Goal: Task Accomplishment & Management: Complete application form

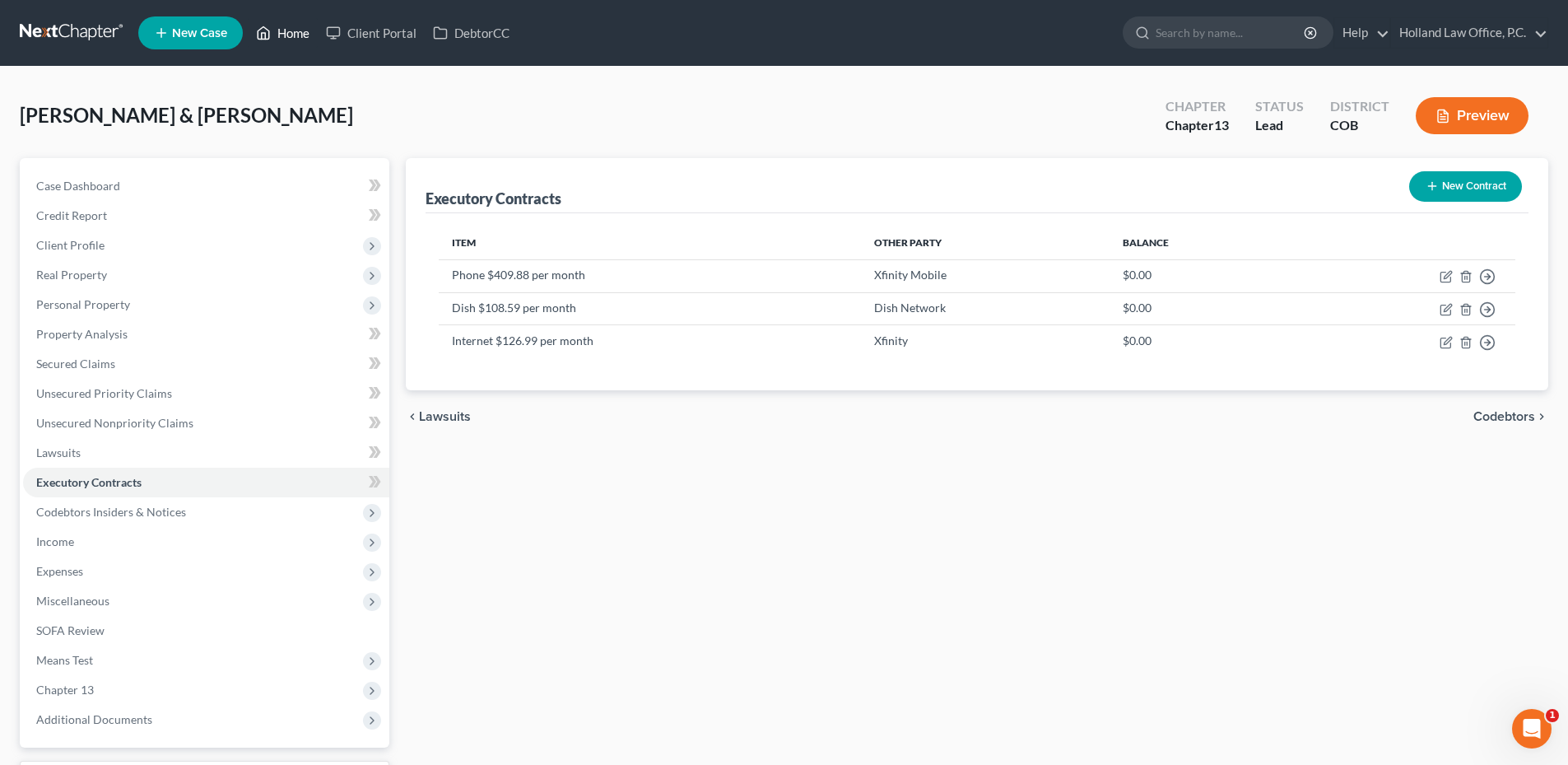
click at [307, 28] on link "Home" at bounding box center [282, 33] width 70 height 30
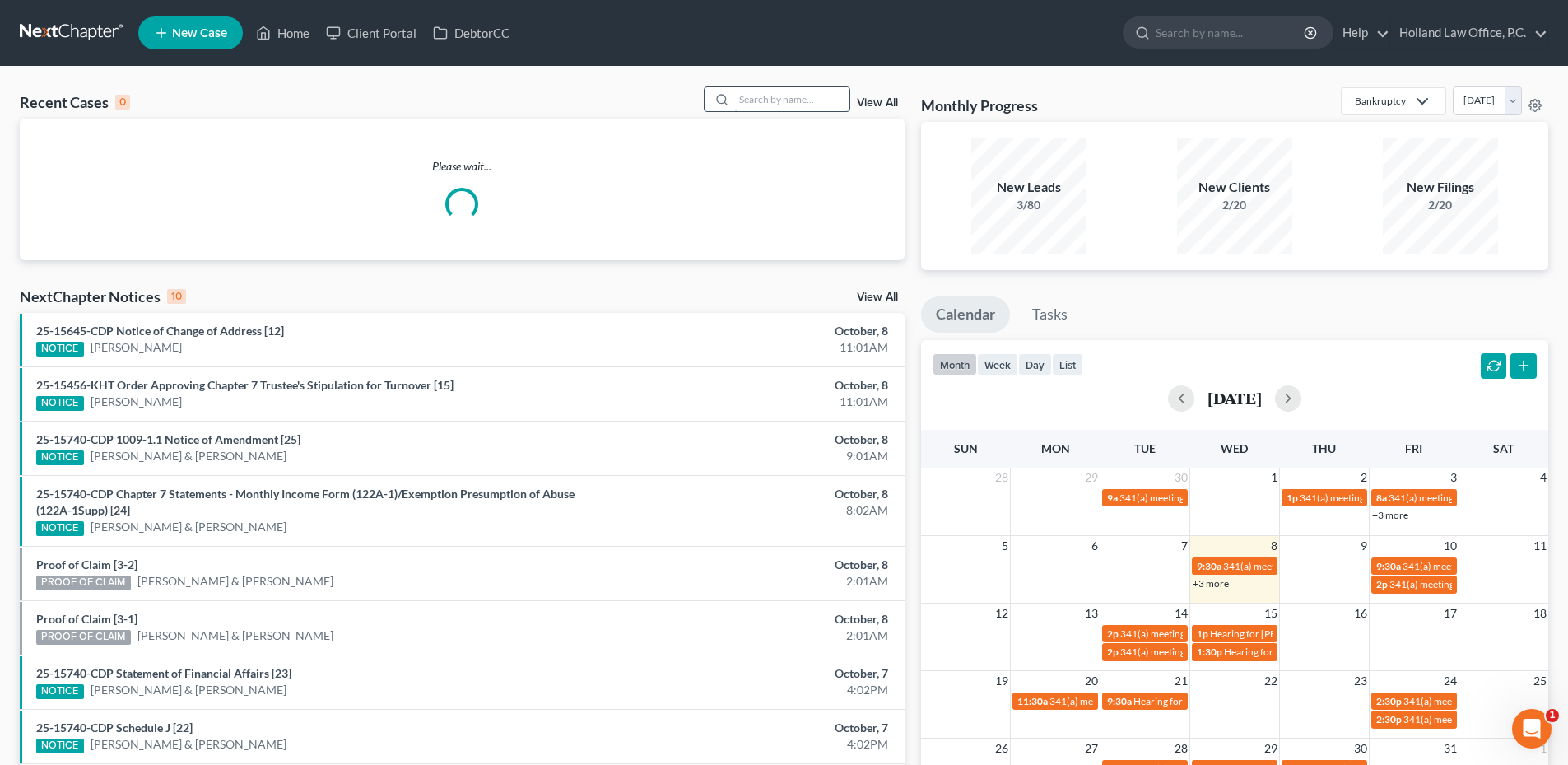
click at [749, 101] on input "search" at bounding box center [791, 99] width 115 height 24
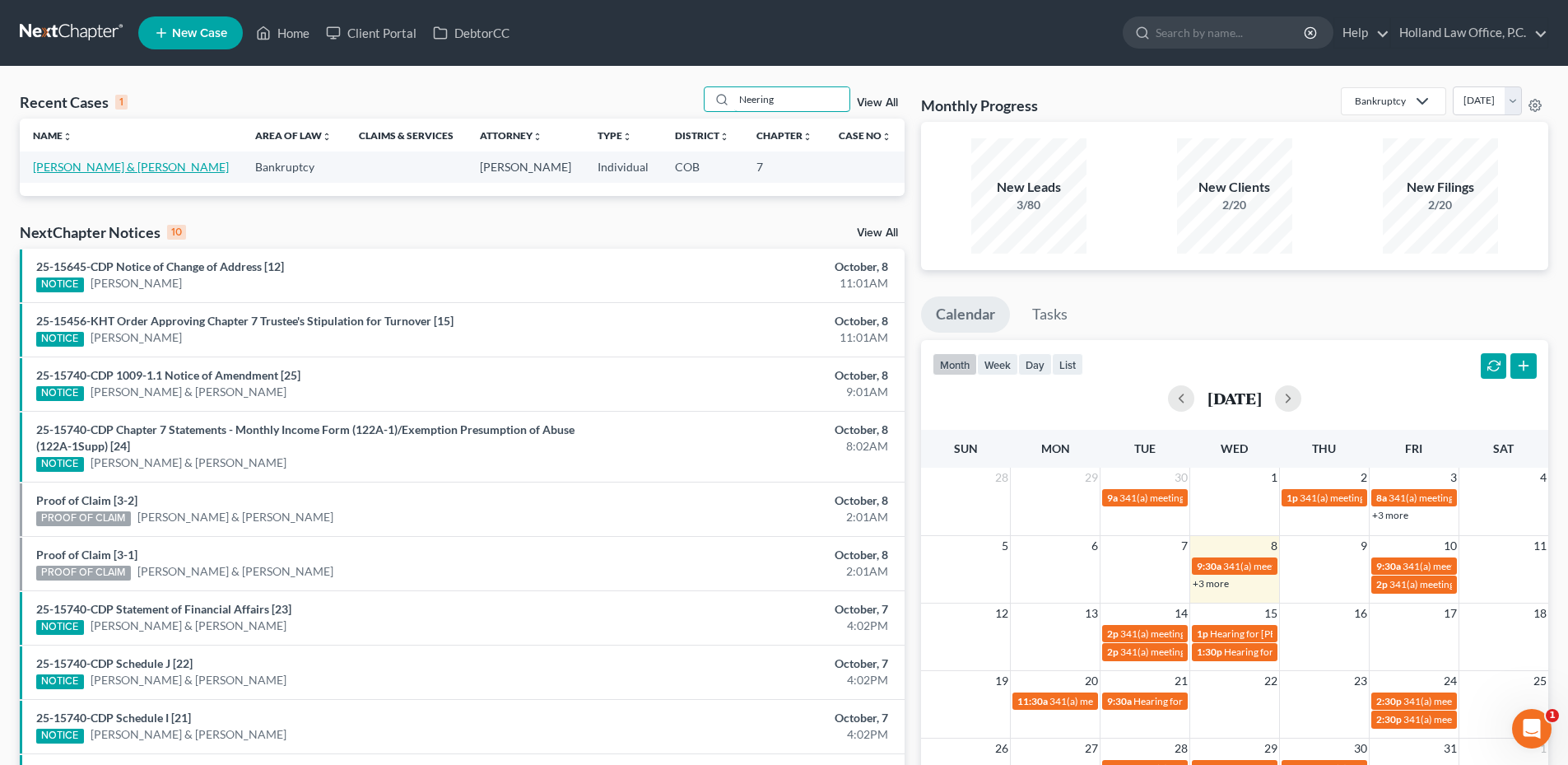
type input "Neering"
click at [75, 172] on link "[PERSON_NAME] & [PERSON_NAME]" at bounding box center [131, 167] width 196 height 14
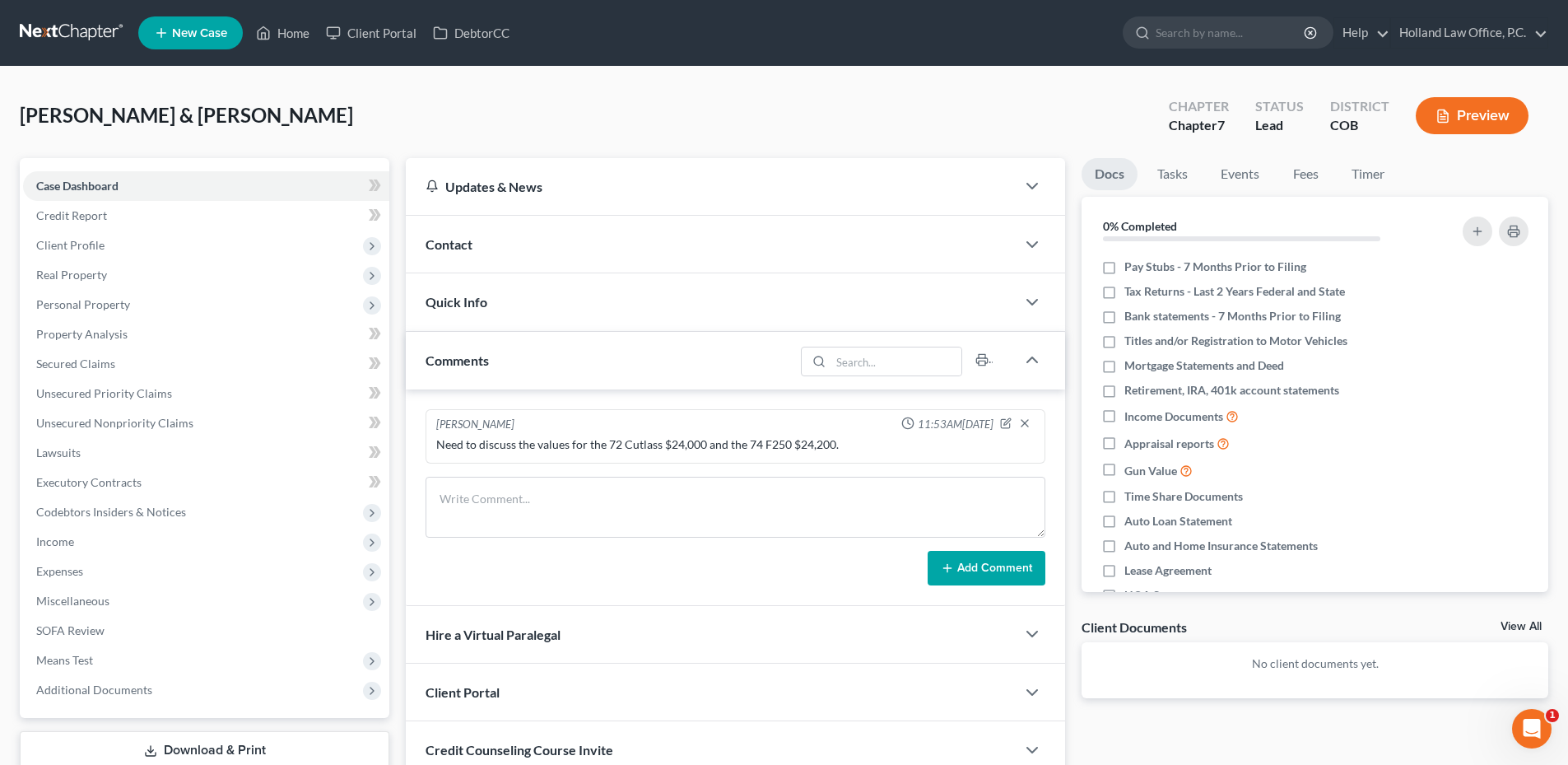
click at [493, 255] on div "Contact" at bounding box center [711, 244] width 610 height 57
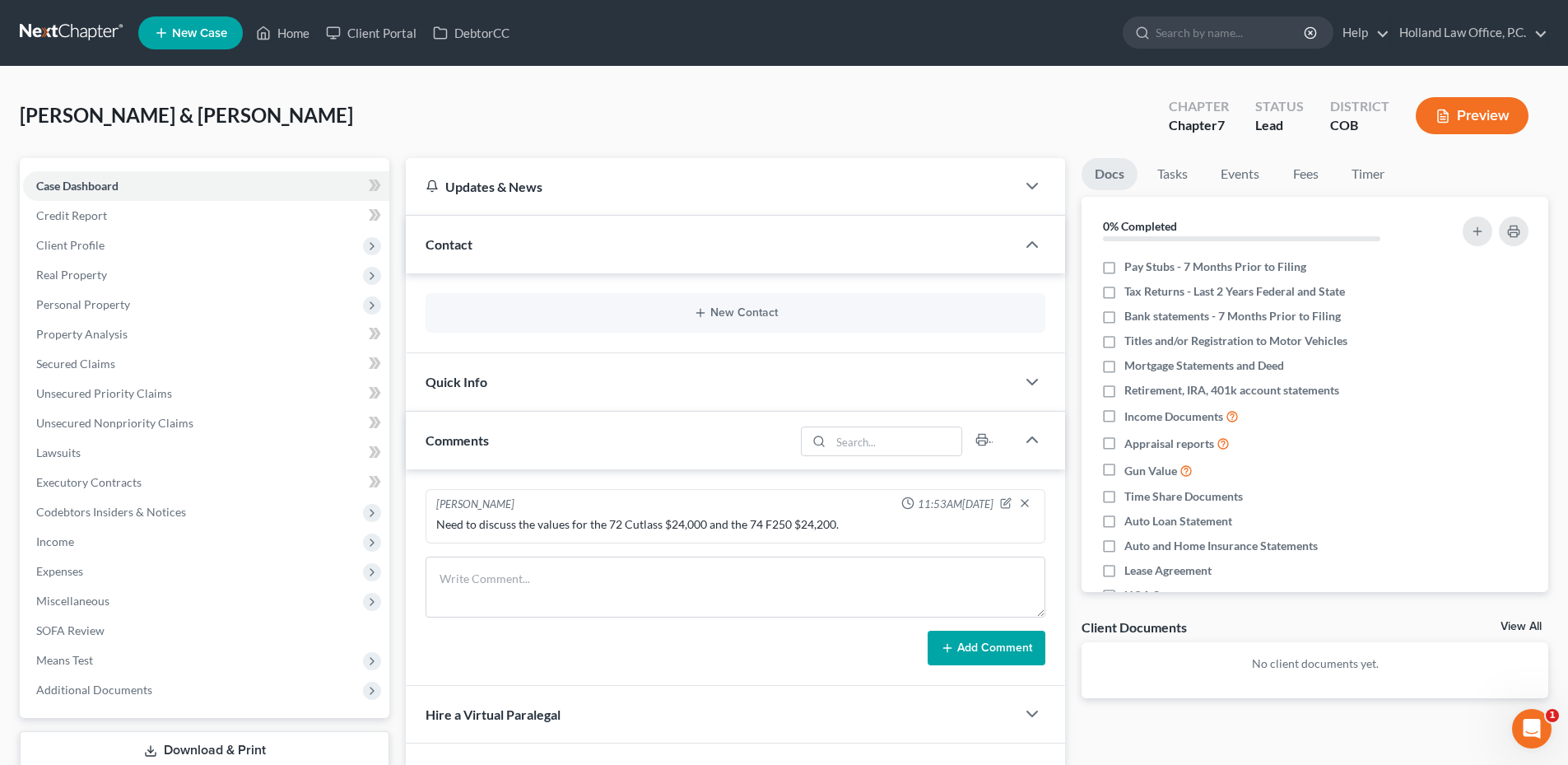
click at [493, 255] on div "Contact" at bounding box center [711, 244] width 610 height 57
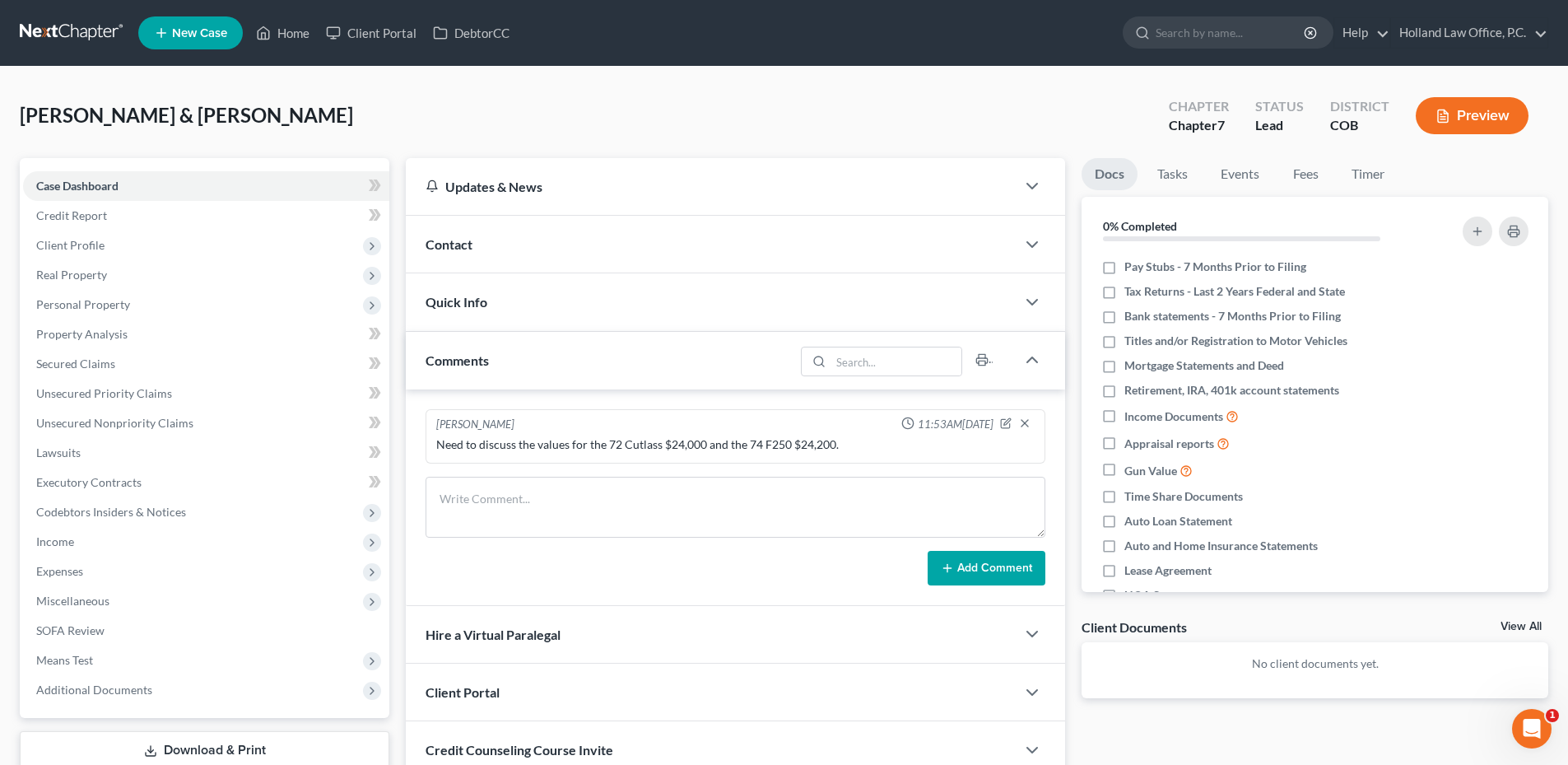
click at [503, 263] on div "Contact" at bounding box center [711, 244] width 610 height 57
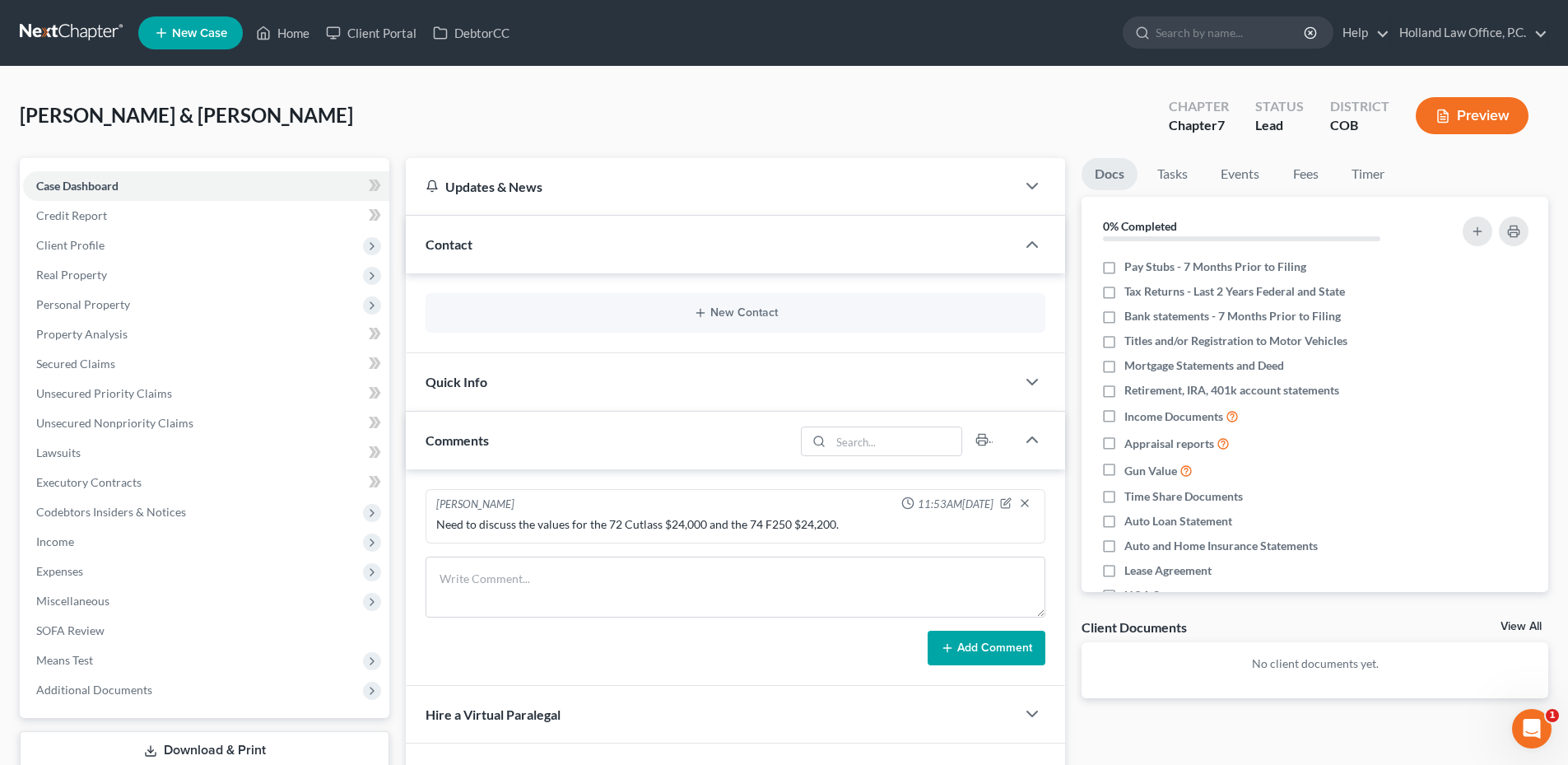
click at [670, 326] on div "New Contact" at bounding box center [735, 314] width 620 height 40
click at [697, 317] on icon "button" at bounding box center [700, 313] width 13 height 13
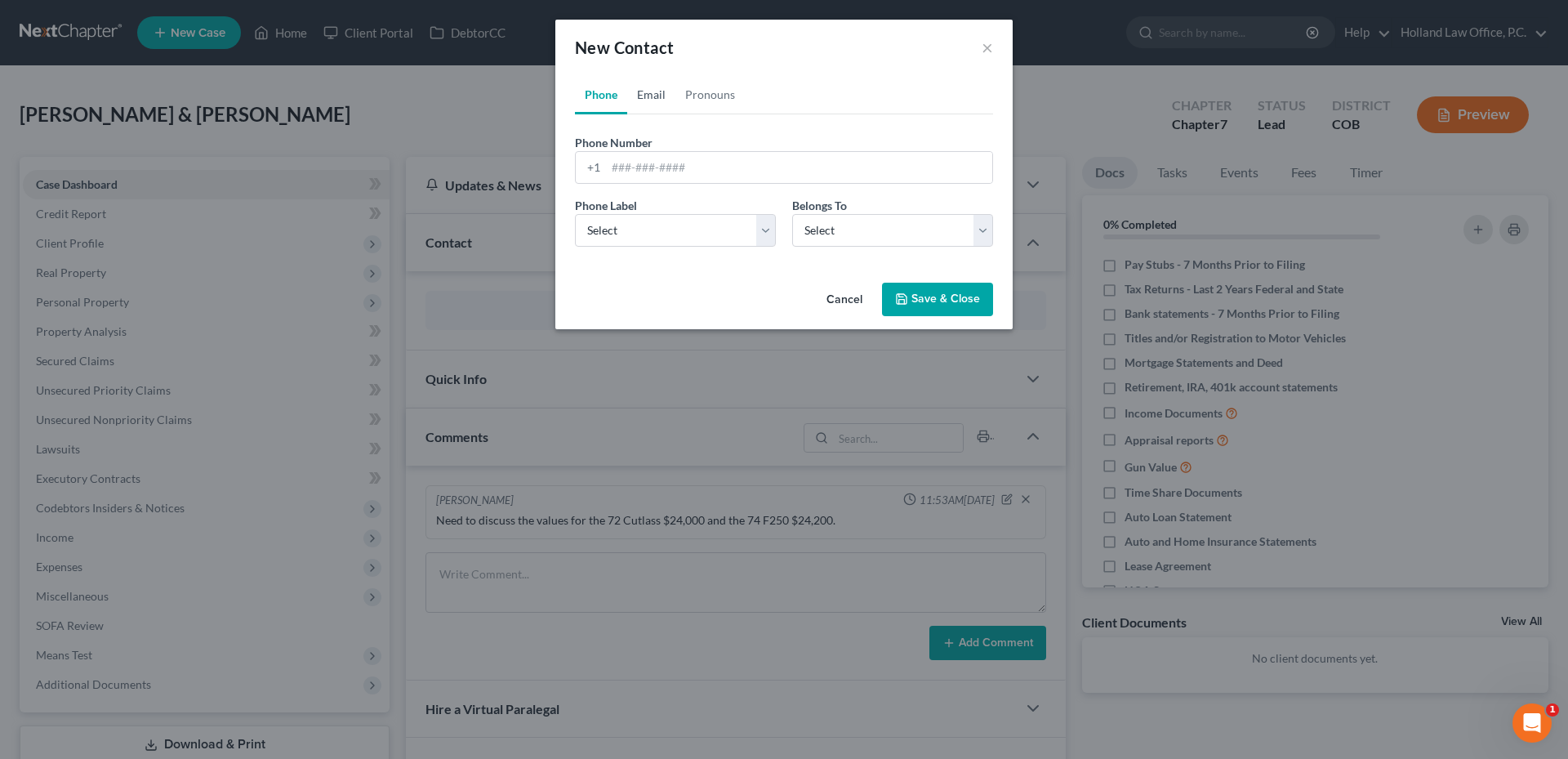
click at [635, 105] on link "Email" at bounding box center [651, 95] width 49 height 40
click at [649, 163] on input "email" at bounding box center [799, 166] width 386 height 31
paste input "[EMAIL_ADDRESS][DOMAIN_NAME]"
type input "[EMAIL_ADDRESS][DOMAIN_NAME]"
click at [619, 236] on select "Select Home Work Other" at bounding box center [676, 230] width 201 height 33
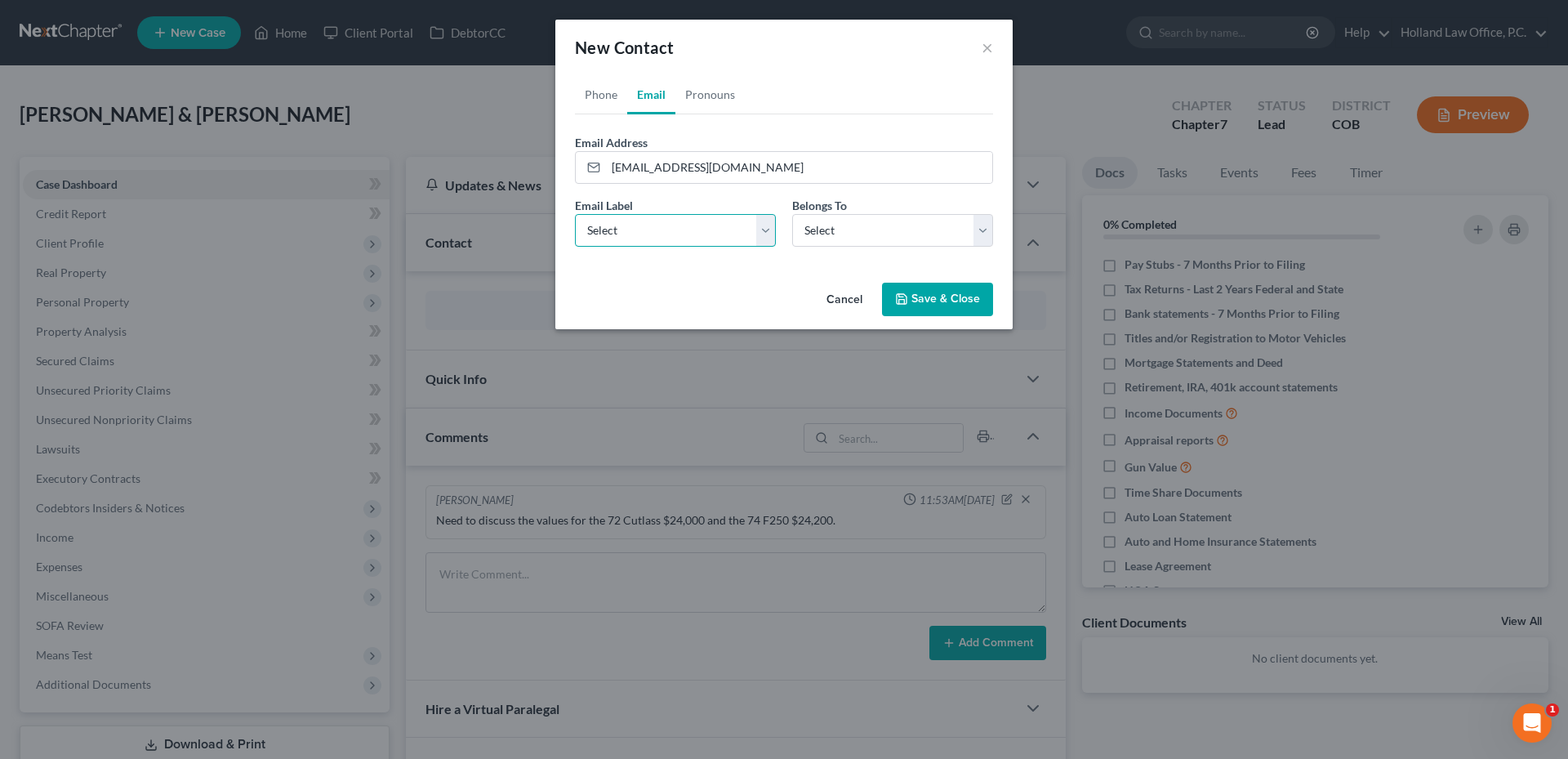
select select "0"
click at [575, 214] on select "Select Home Work Other" at bounding box center [676, 230] width 201 height 33
drag, startPoint x: 873, startPoint y: 239, endPoint x: 870, endPoint y: 249, distance: 10.4
click at [873, 239] on select "Select Client Spouse Other" at bounding box center [892, 230] width 201 height 33
select select "1"
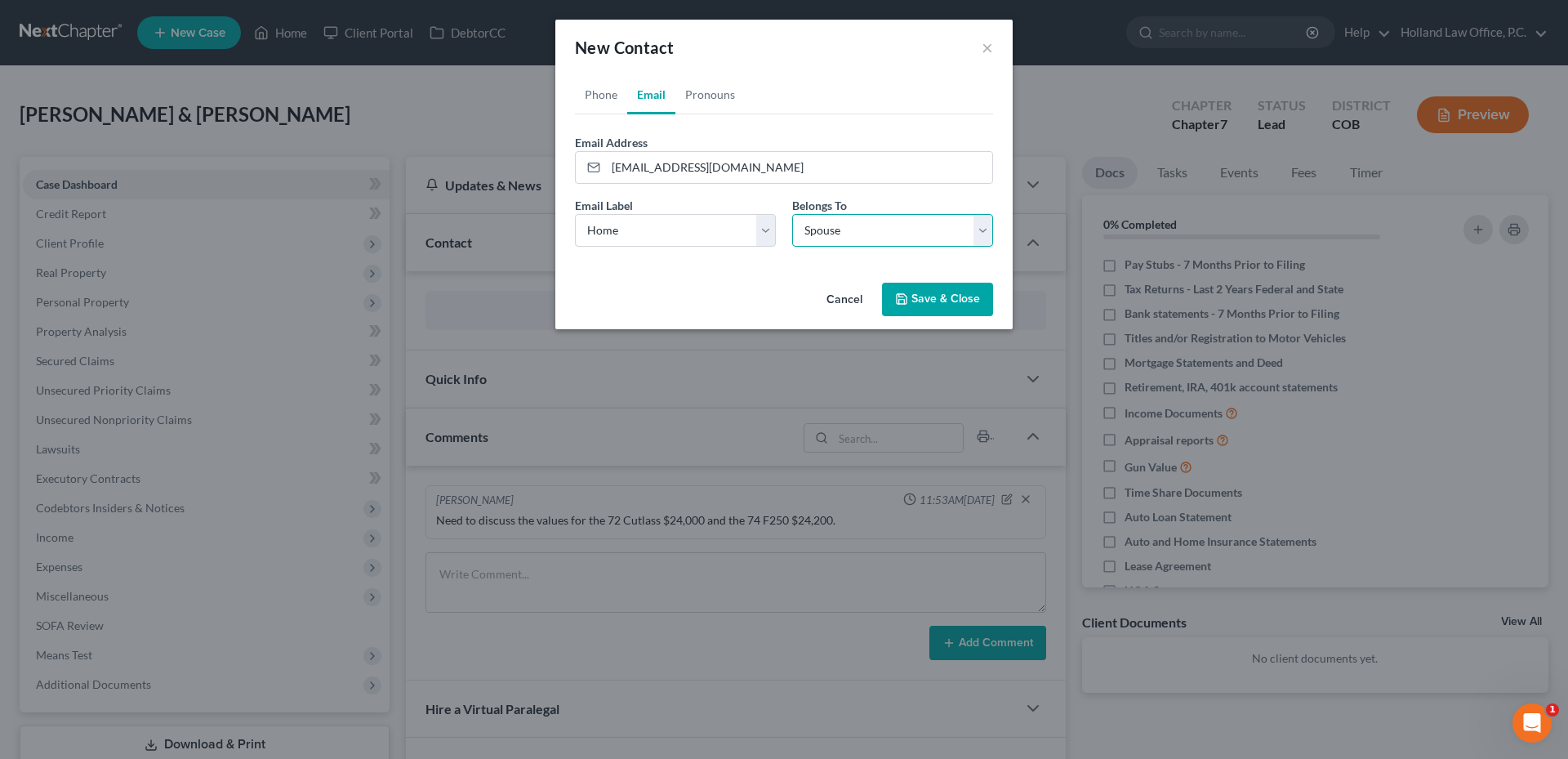
click at [792, 214] on select "Select Client Spouse Other" at bounding box center [892, 230] width 201 height 33
click at [587, 99] on link "Phone" at bounding box center [601, 95] width 52 height 40
click at [662, 176] on input "tel" at bounding box center [799, 166] width 386 height 31
paste input "[PHONE_NUMBER]"
type input "[PHONE_NUMBER]"
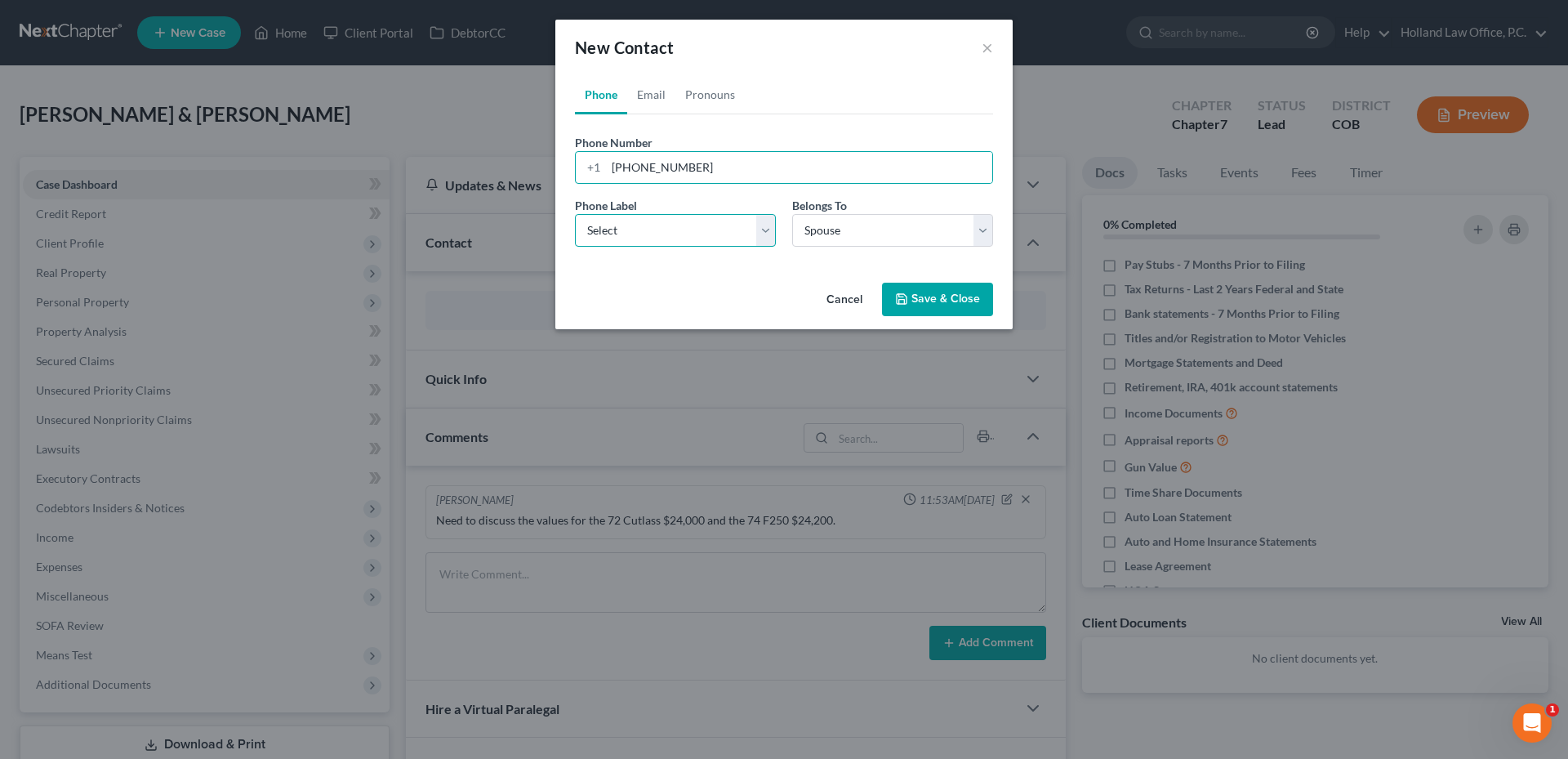
click at [646, 233] on select "Select Mobile Home Work Other" at bounding box center [676, 230] width 201 height 33
select select "1"
click at [575, 214] on select "Select Mobile Home Work Other" at bounding box center [676, 230] width 201 height 33
click at [934, 305] on button "Save & Close" at bounding box center [938, 299] width 111 height 35
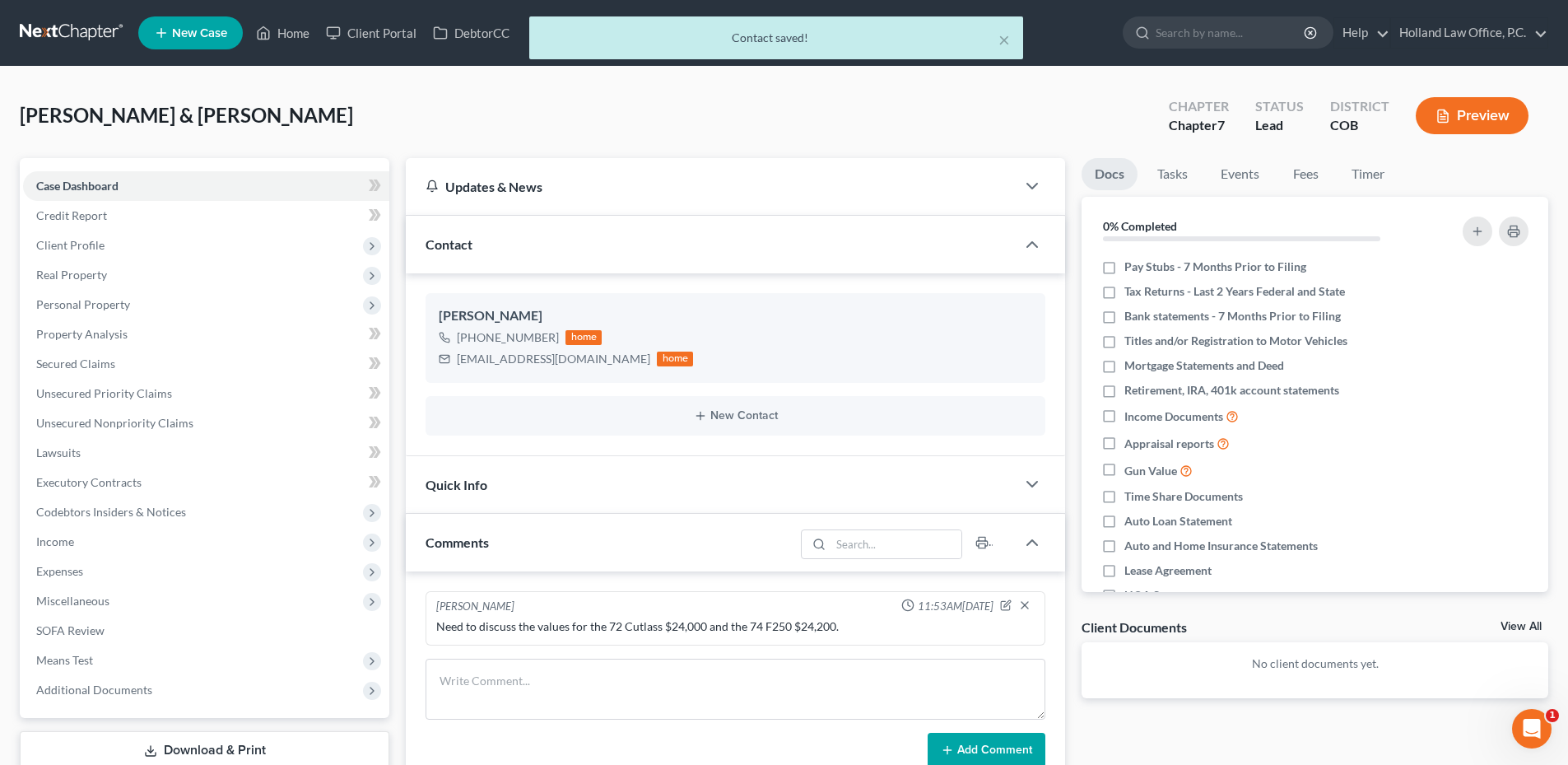
click at [697, 422] on div "New Contact" at bounding box center [735, 416] width 620 height 40
click at [746, 414] on button "New Contact" at bounding box center [736, 415] width 594 height 13
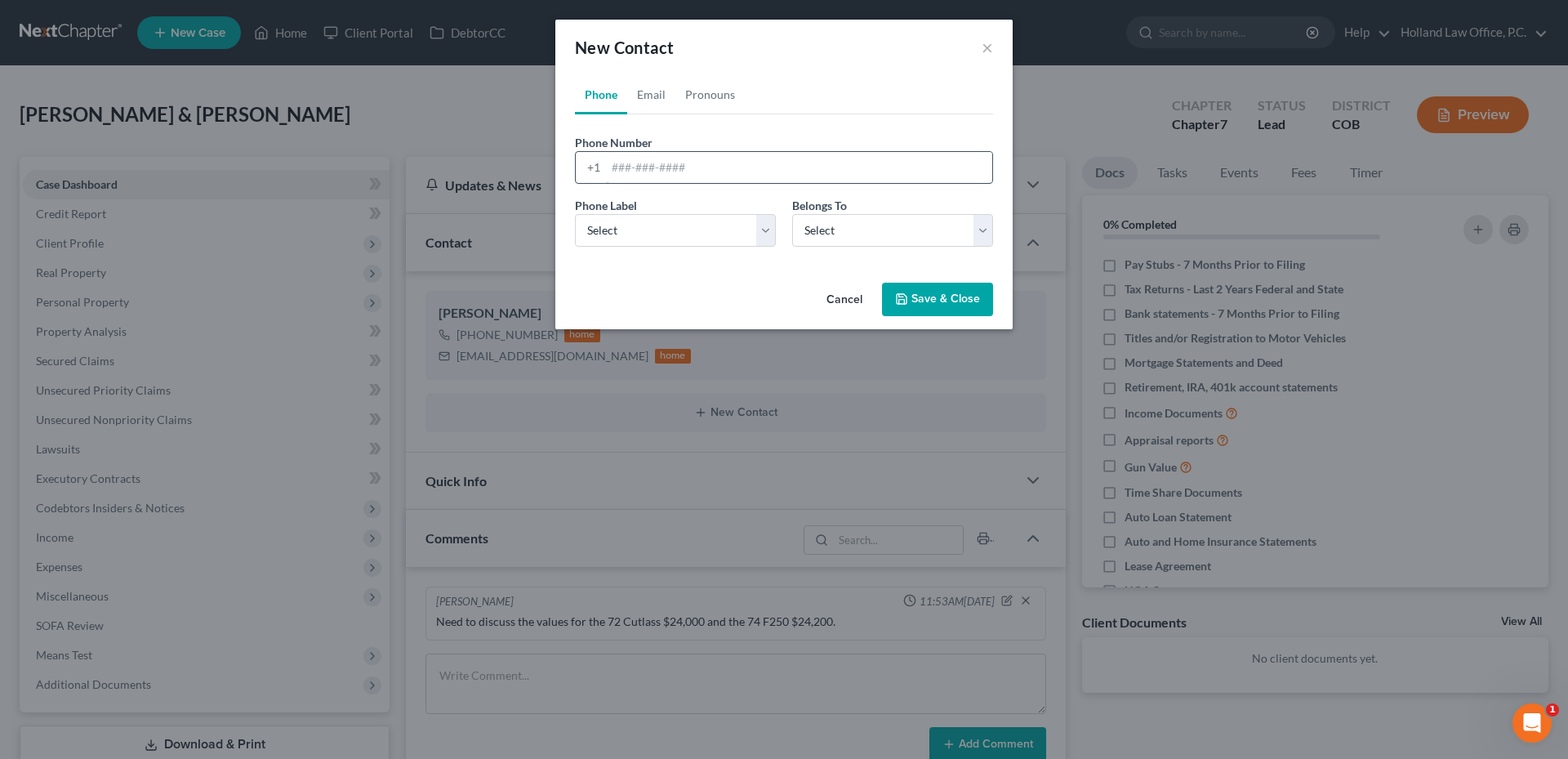
click at [682, 167] on input "tel" at bounding box center [799, 166] width 386 height 31
paste input "[PHONE_NUMBER]"
type input "[PHONE_NUMBER]"
click at [674, 212] on div "Phone Label * Select Mobile Home Work Other" at bounding box center [675, 222] width 217 height 50
drag, startPoint x: 673, startPoint y: 220, endPoint x: 669, endPoint y: 236, distance: 16.5
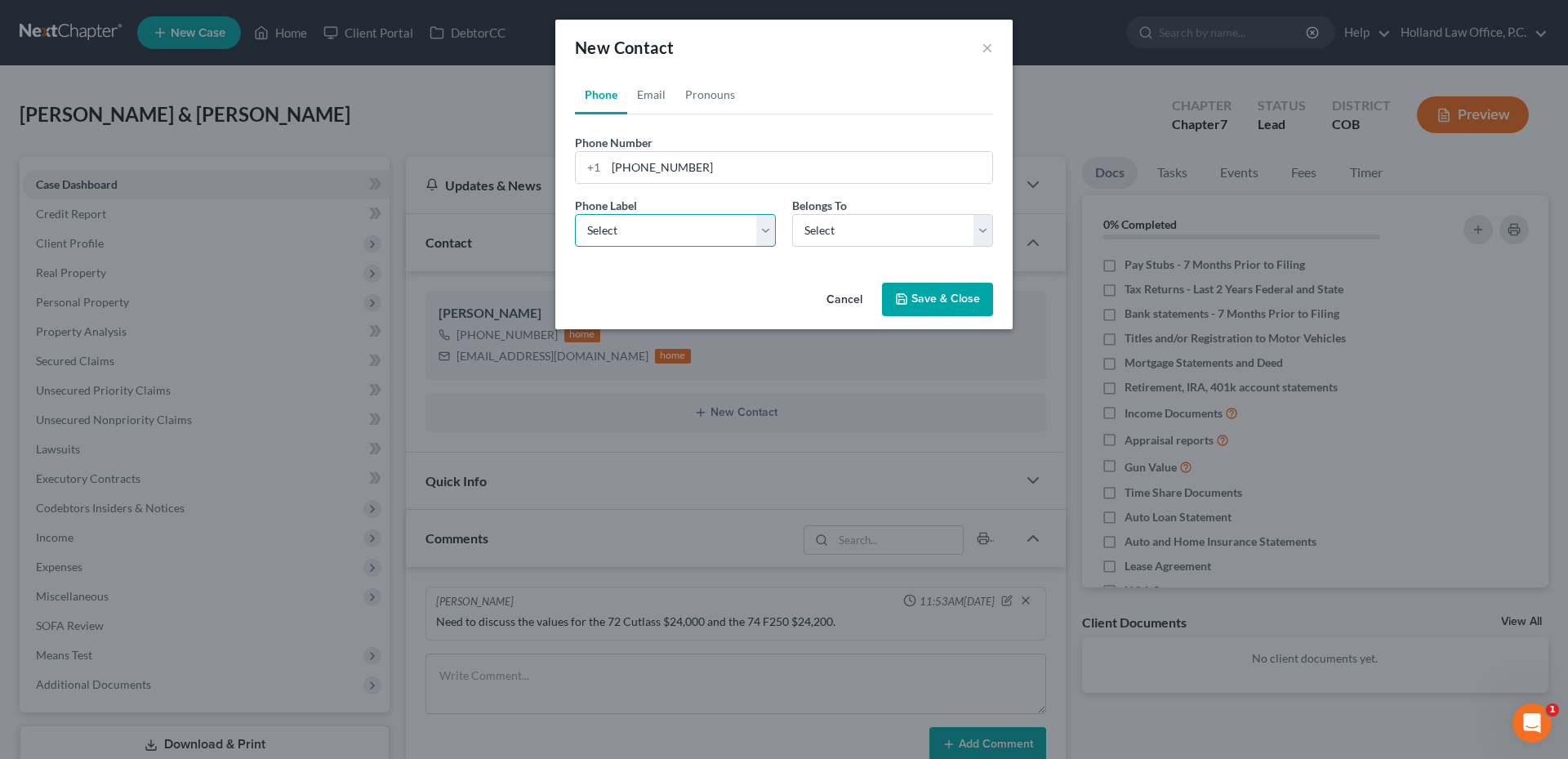
click at [673, 220] on select "Select Mobile Home Work Other" at bounding box center [676, 230] width 201 height 33
select select "1"
click at [575, 214] on select "Select Mobile Home Work Other" at bounding box center [676, 230] width 201 height 33
click at [904, 241] on select "Select Client Spouse Other" at bounding box center [892, 230] width 201 height 33
select select "0"
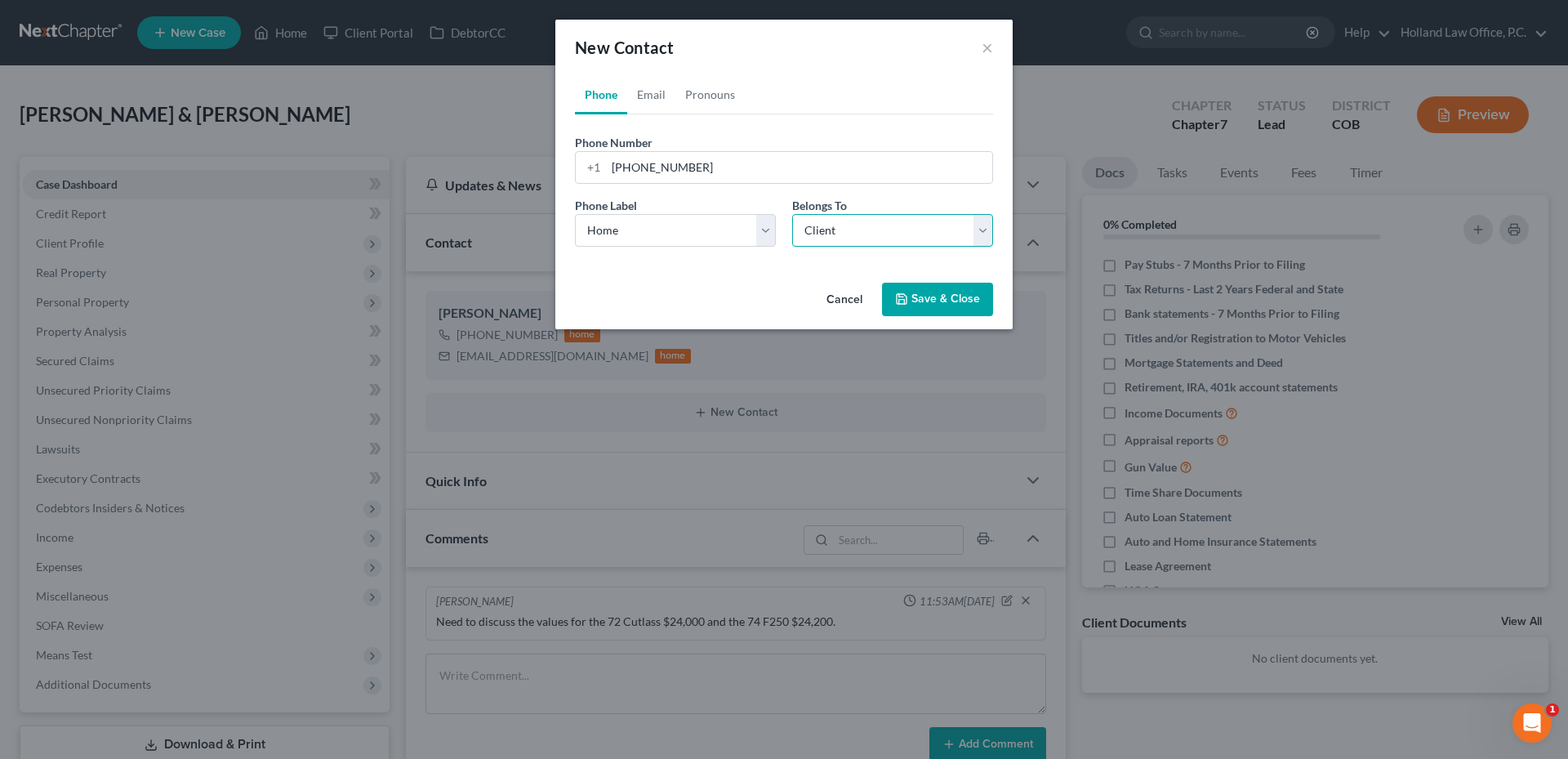
click at [792, 214] on select "Select Client Spouse Other" at bounding box center [892, 230] width 201 height 33
click at [948, 291] on button "Save & Close" at bounding box center [938, 299] width 111 height 35
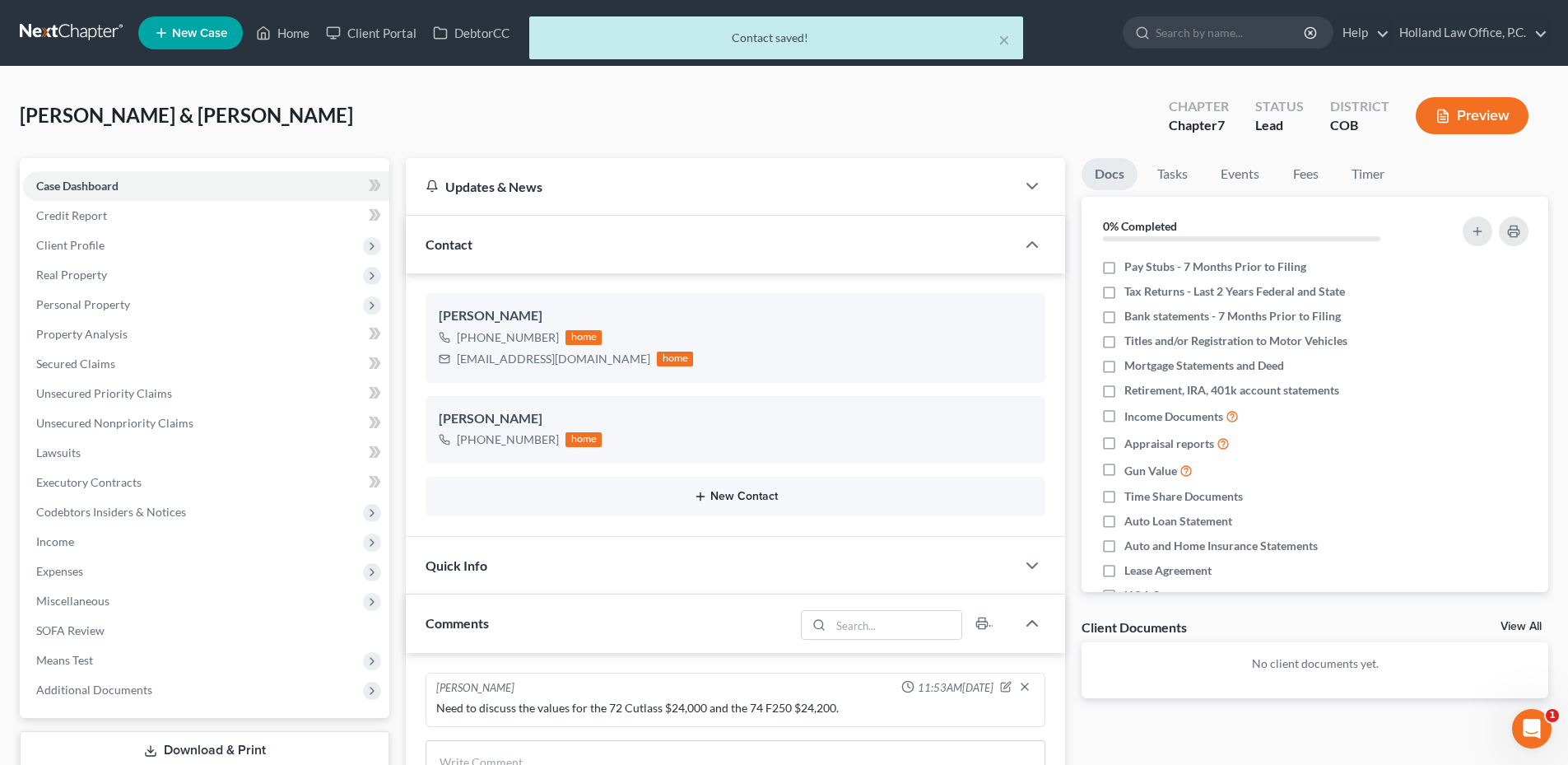
click at [601, 497] on button "New Contact" at bounding box center [736, 496] width 594 height 13
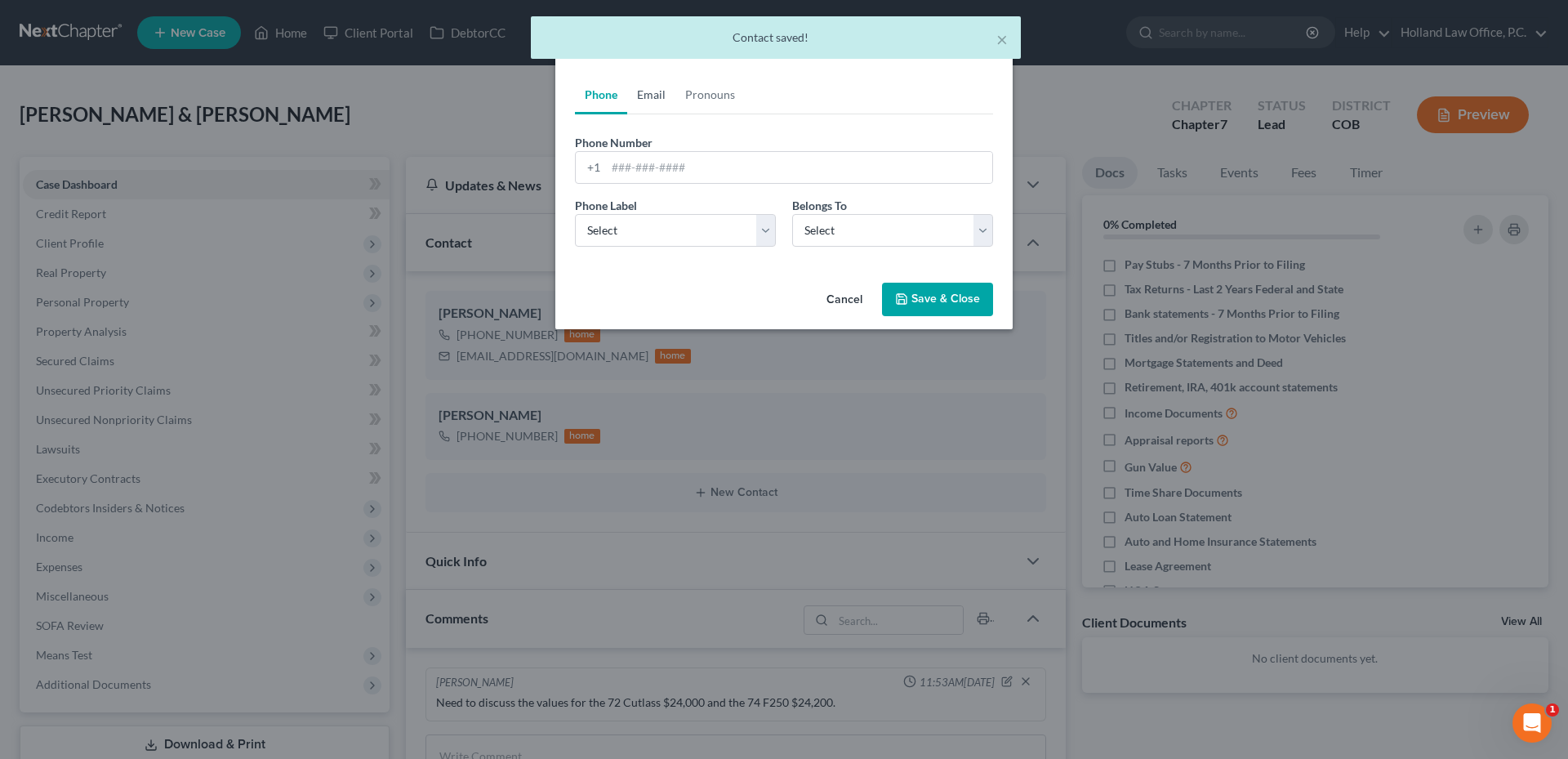
click at [638, 110] on link "Email" at bounding box center [651, 95] width 49 height 40
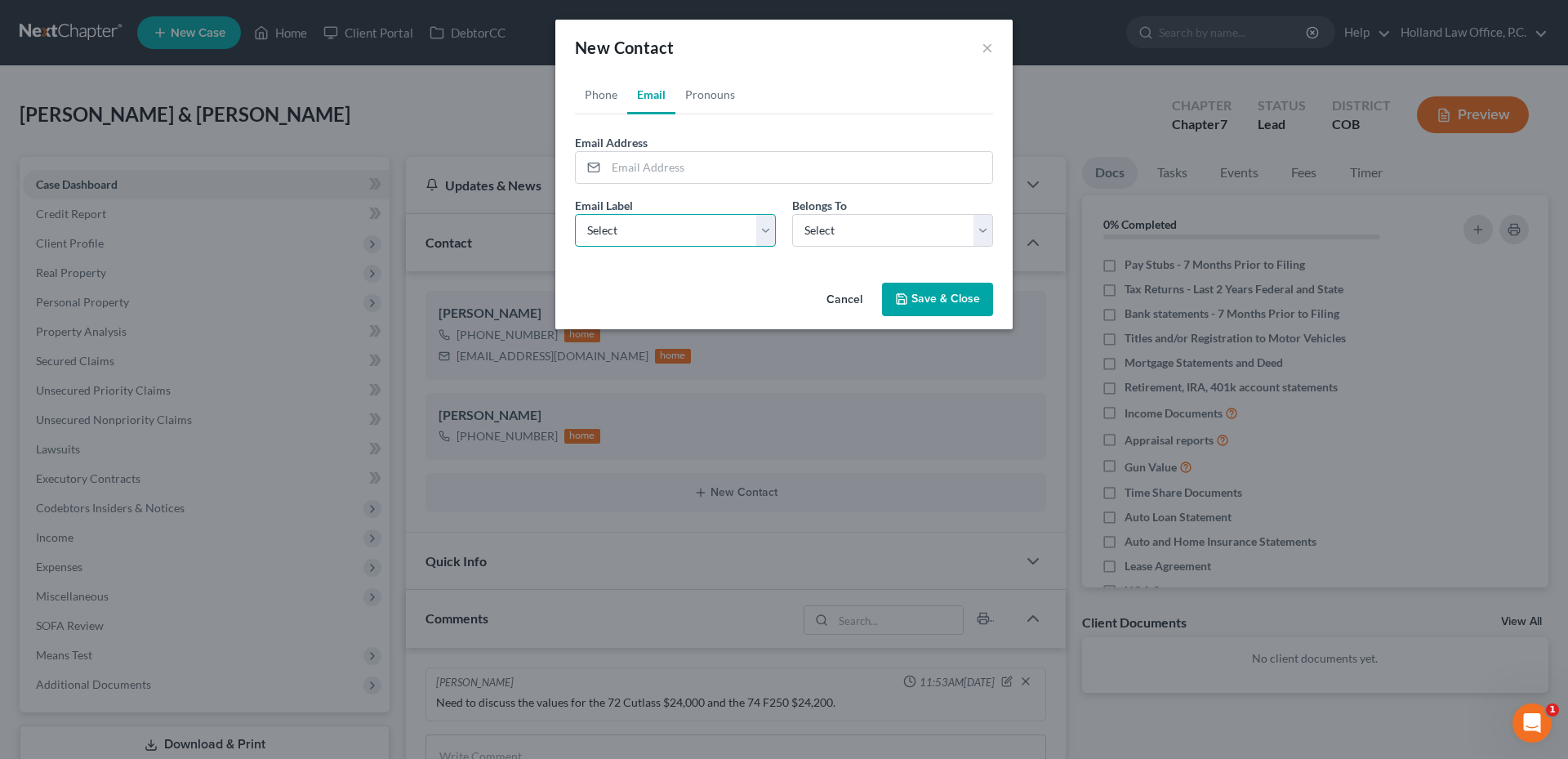
drag, startPoint x: 669, startPoint y: 230, endPoint x: 668, endPoint y: 212, distance: 18.0
click at [669, 230] on select "Select Home Work Other" at bounding box center [676, 230] width 201 height 33
click at [660, 165] on input "email" at bounding box center [799, 166] width 386 height 31
paste input "[PERSON_NAME][EMAIL_ADDRESS][DOMAIN_NAME]"
type input "[PERSON_NAME][EMAIL_ADDRESS][DOMAIN_NAME]"
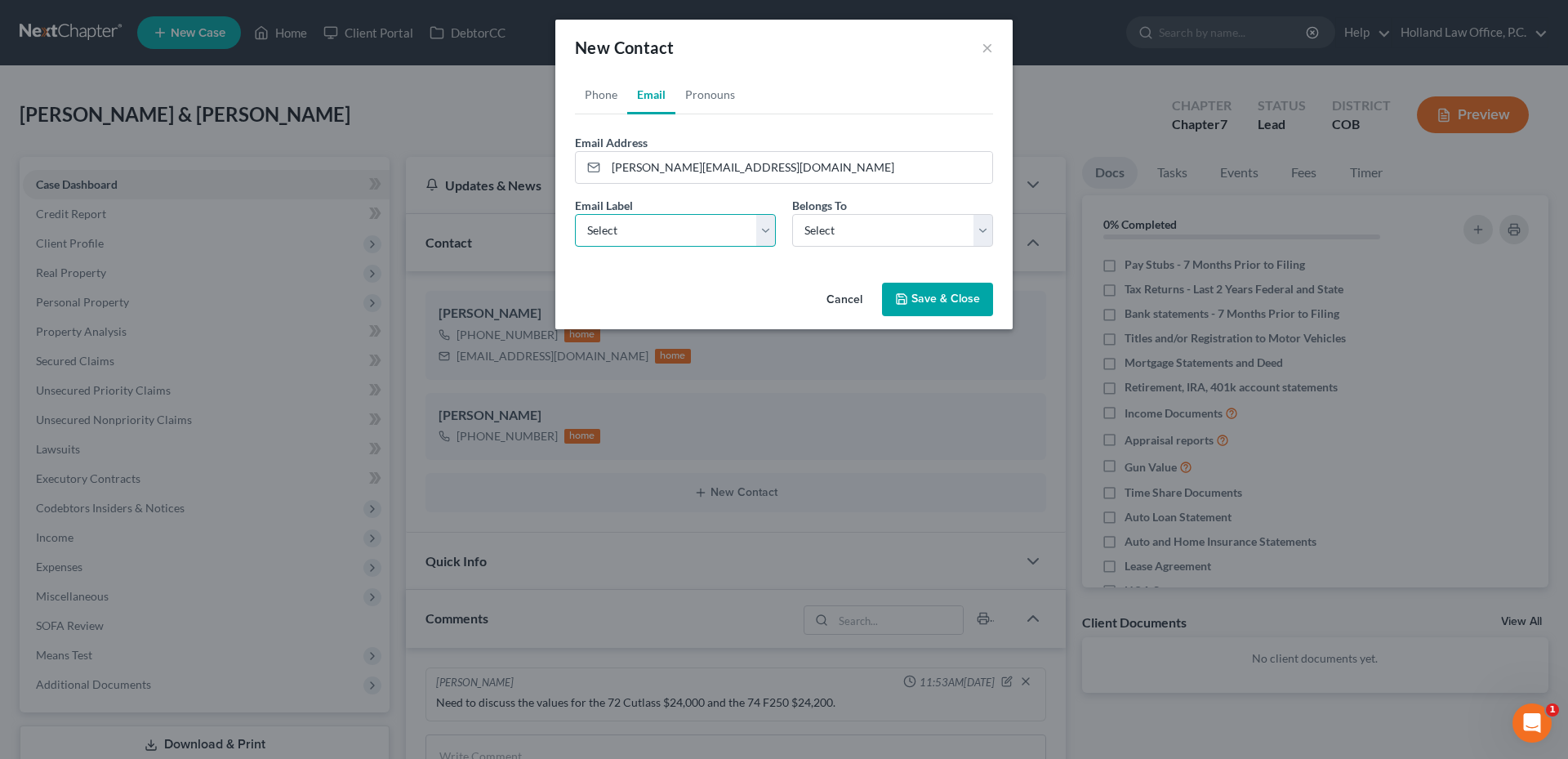
drag, startPoint x: 646, startPoint y: 237, endPoint x: 640, endPoint y: 245, distance: 10.0
click at [646, 237] on select "Select Home Work Other" at bounding box center [676, 230] width 201 height 33
select select "0"
click at [575, 214] on select "Select Home Work Other" at bounding box center [676, 230] width 201 height 33
drag, startPoint x: 830, startPoint y: 240, endPoint x: 829, endPoint y: 248, distance: 8.1
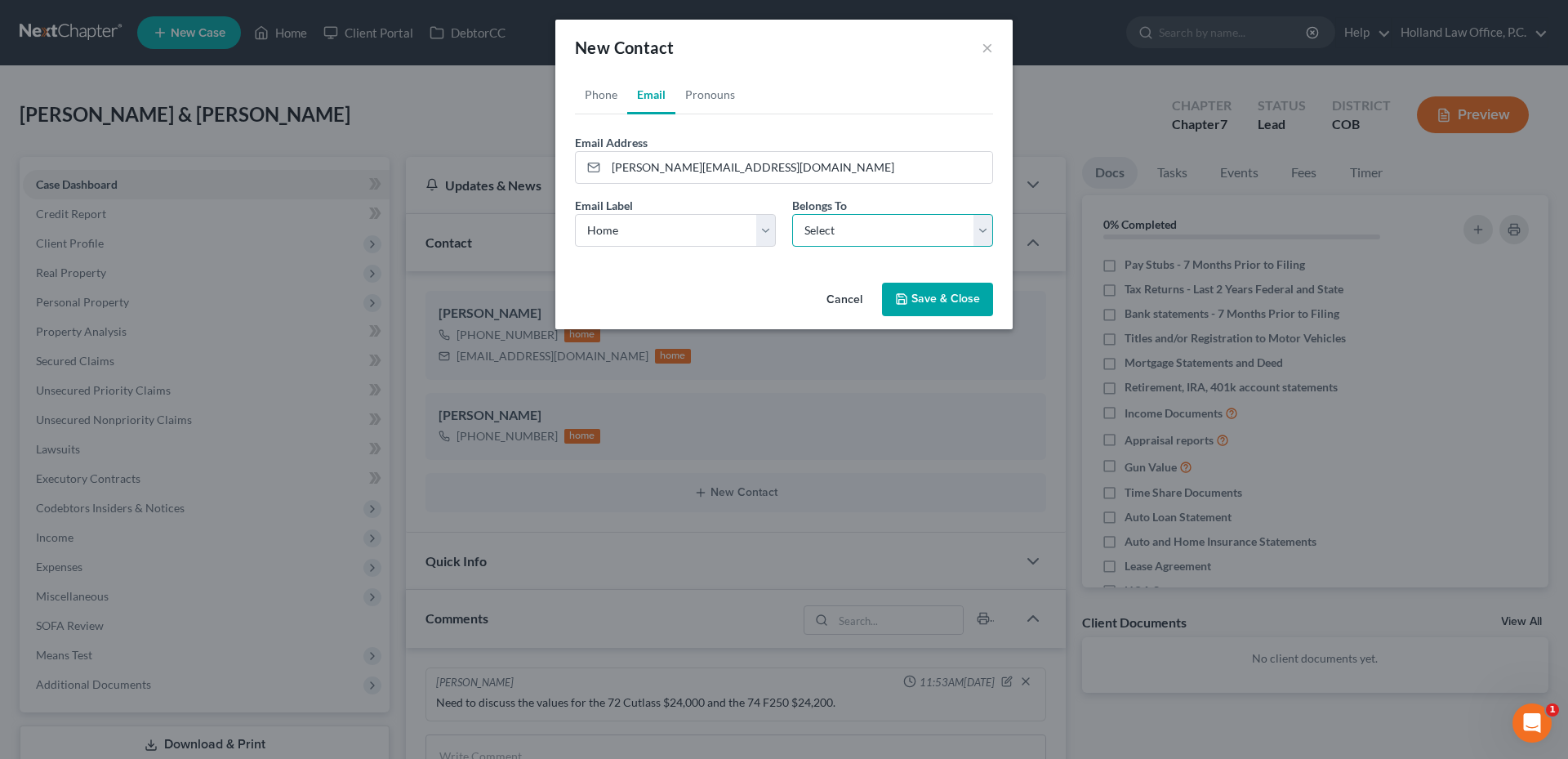
click at [830, 240] on select "Select Client Spouse Other" at bounding box center [892, 230] width 201 height 33
select select "2"
click at [792, 214] on select "Select Client Spouse Other" at bounding box center [892, 230] width 201 height 33
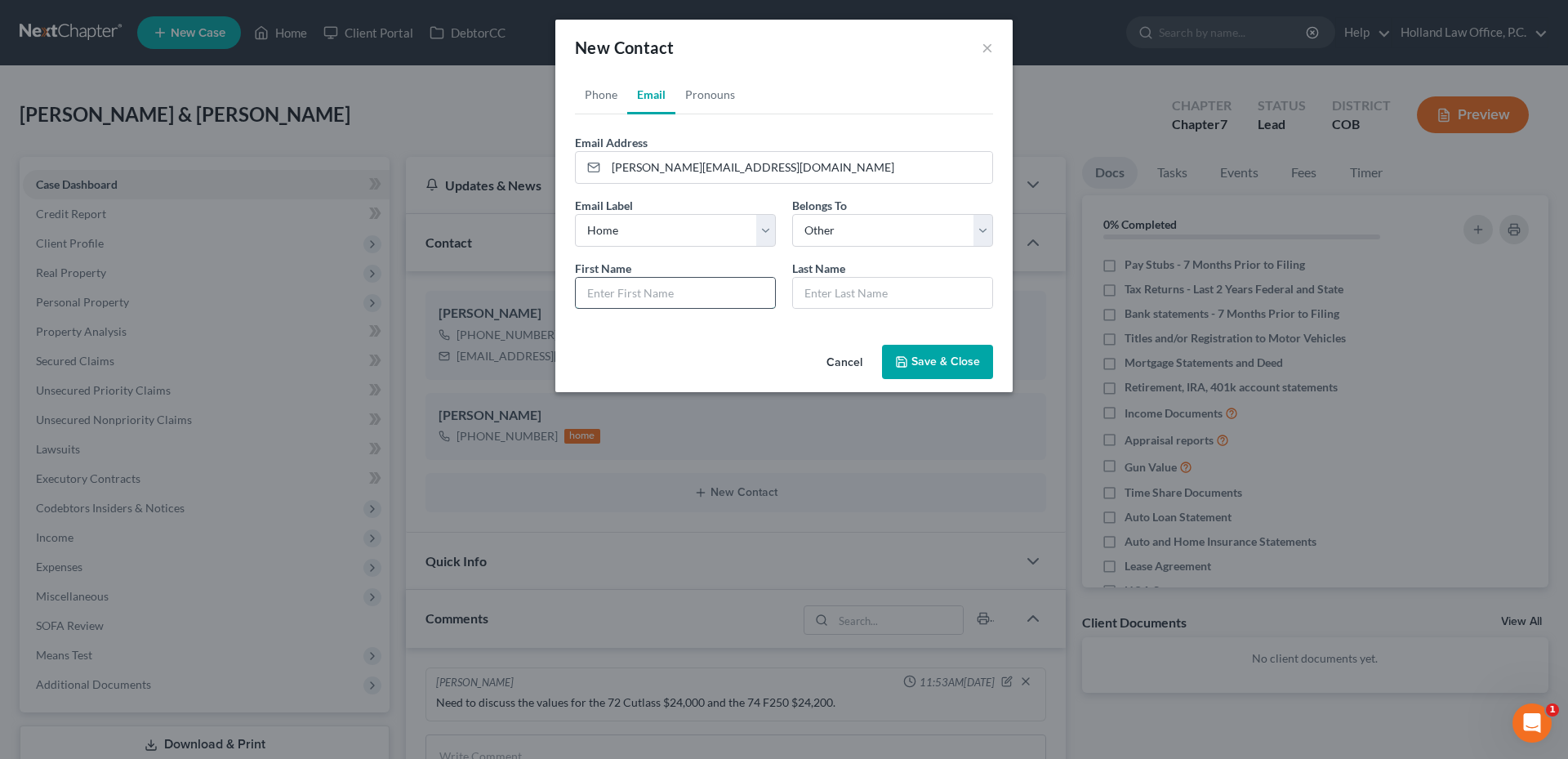
click at [675, 295] on input "text" at bounding box center [675, 292] width 199 height 31
type input "[PERSON_NAME] ?"
type input "Neering"
drag, startPoint x: 769, startPoint y: 356, endPoint x: 820, endPoint y: 346, distance: 52.0
click at [769, 356] on div "Cancel Save & Close" at bounding box center [784, 365] width 458 height 54
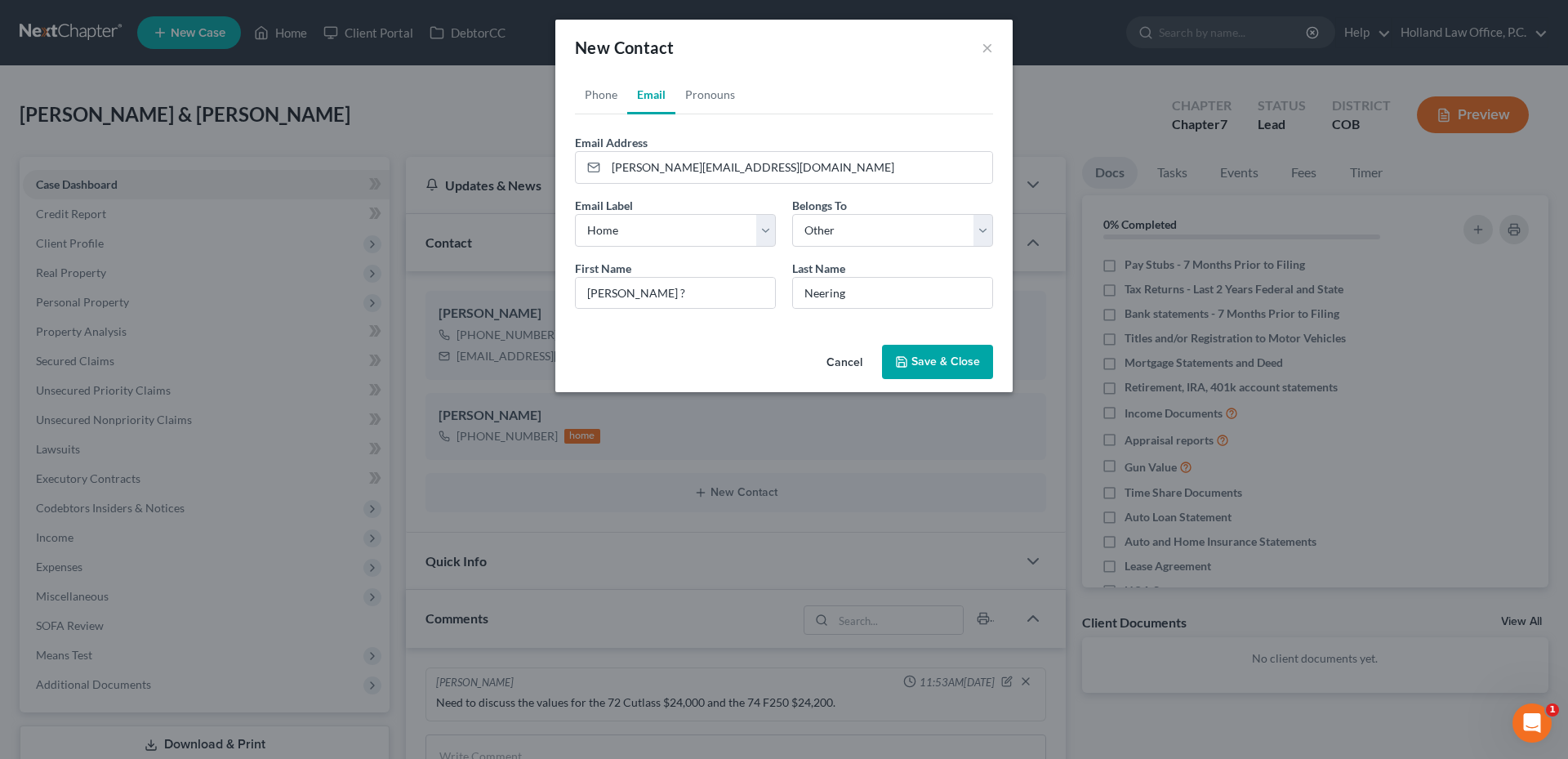
click at [934, 349] on button "Save & Close" at bounding box center [938, 362] width 111 height 35
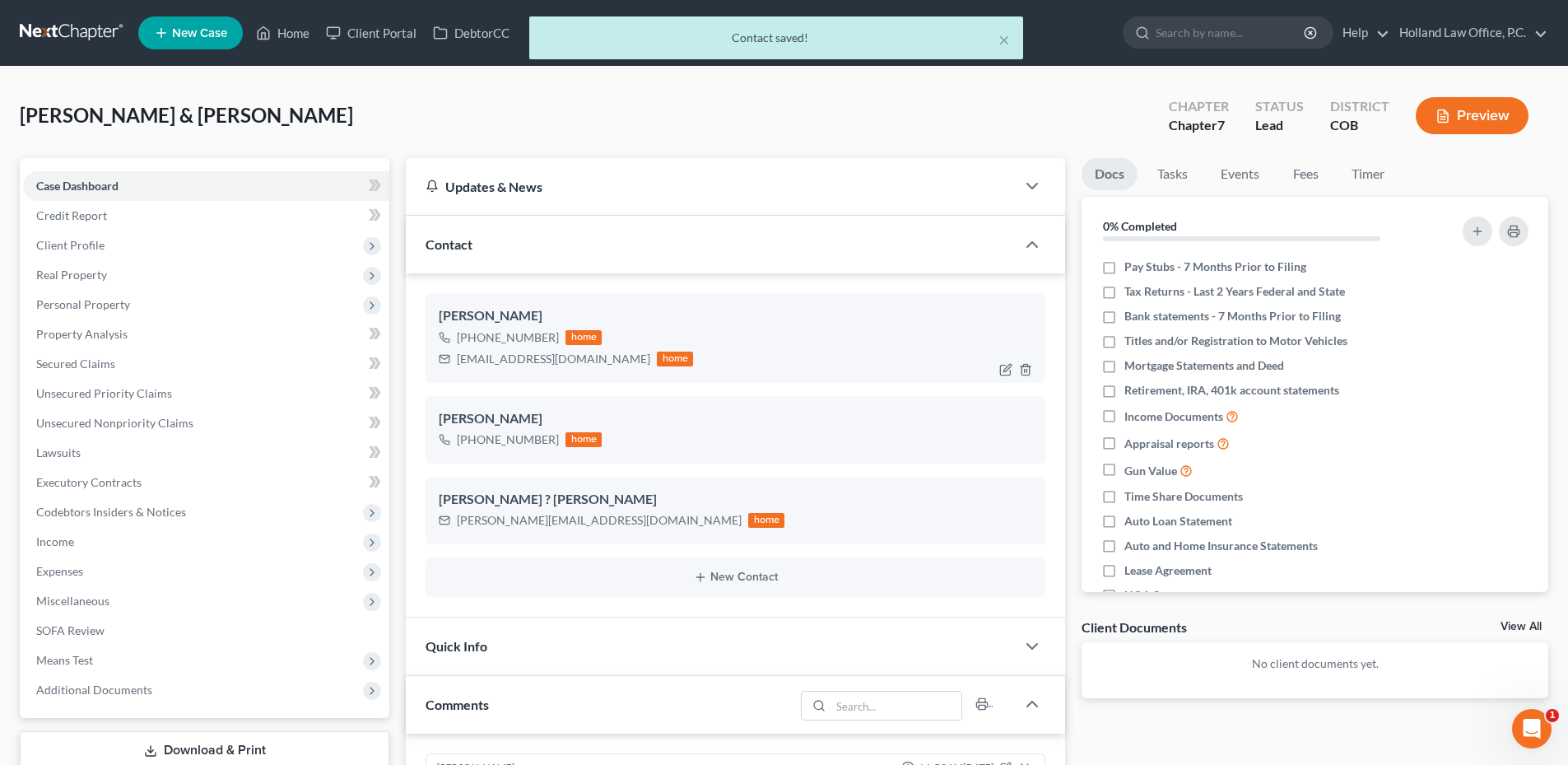
click at [513, 358] on div "[EMAIL_ADDRESS][DOMAIN_NAME]" at bounding box center [554, 359] width 194 height 16
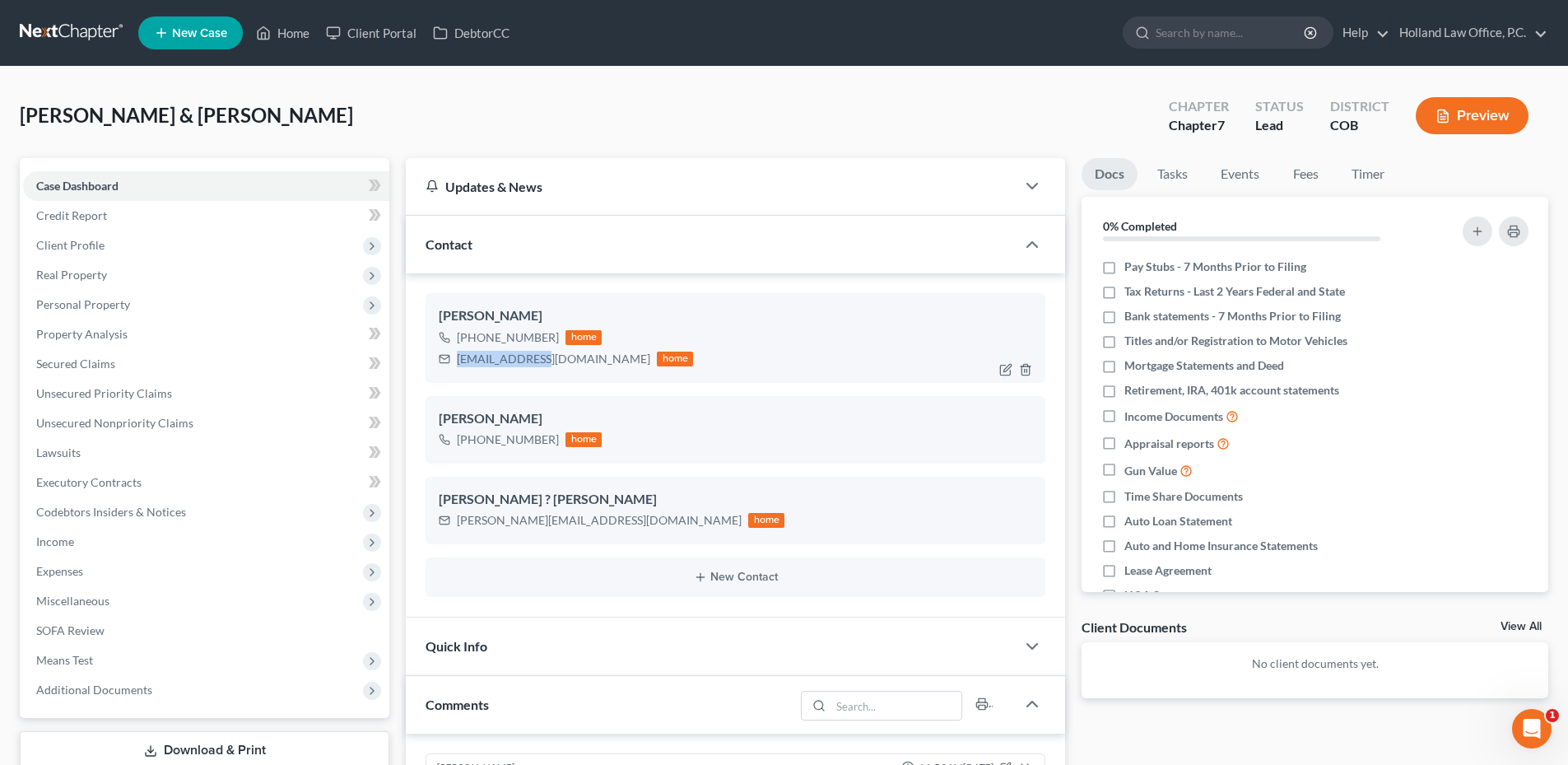
click at [513, 358] on div "[EMAIL_ADDRESS][DOMAIN_NAME]" at bounding box center [554, 359] width 194 height 16
copy div "[EMAIL_ADDRESS][DOMAIN_NAME]"
click at [484, 522] on div "[PERSON_NAME][EMAIL_ADDRESS][DOMAIN_NAME]" at bounding box center [599, 520] width 284 height 16
click at [483, 522] on div "[PERSON_NAME][EMAIL_ADDRESS][DOMAIN_NAME]" at bounding box center [599, 520] width 284 height 16
copy div "[PERSON_NAME][EMAIL_ADDRESS][DOMAIN_NAME]"
